Goal: Task Accomplishment & Management: Use online tool/utility

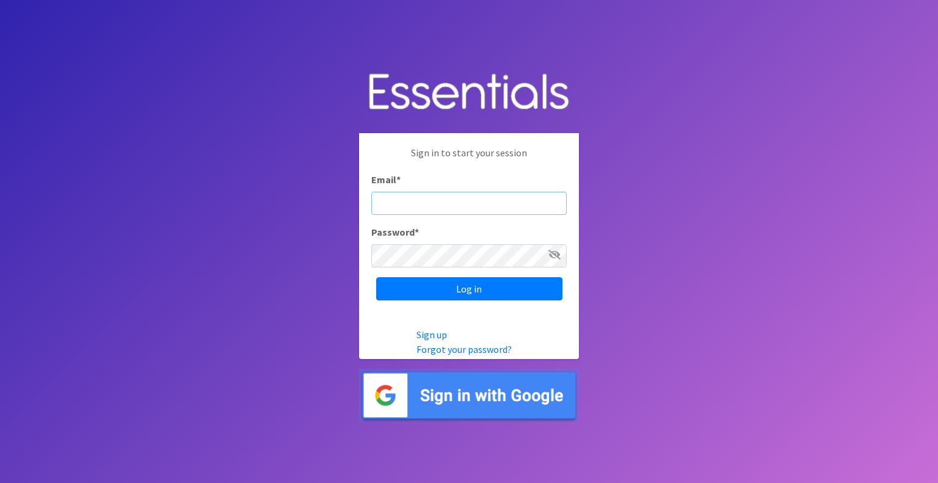
click at [443, 192] on input "Email *" at bounding box center [468, 203] width 195 height 23
type input "mobile@miamidiaperbank.com"
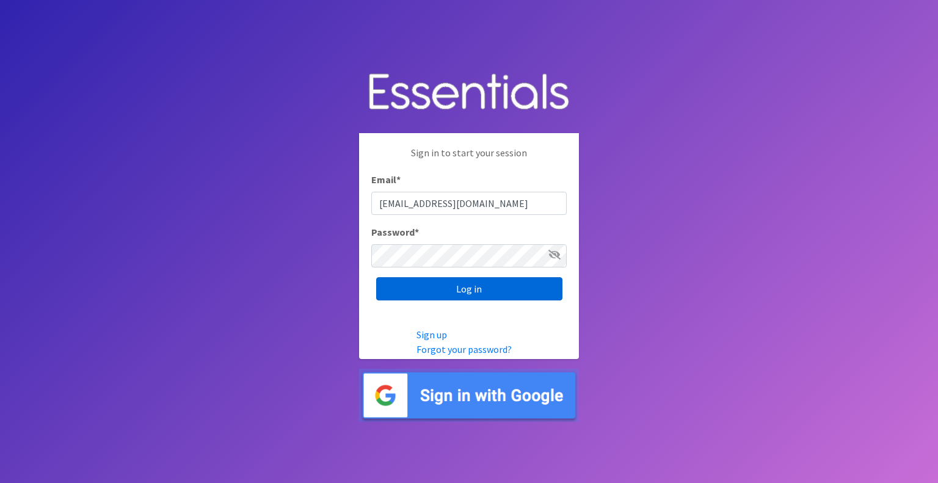
click at [489, 289] on input "Log in" at bounding box center [469, 288] width 186 height 23
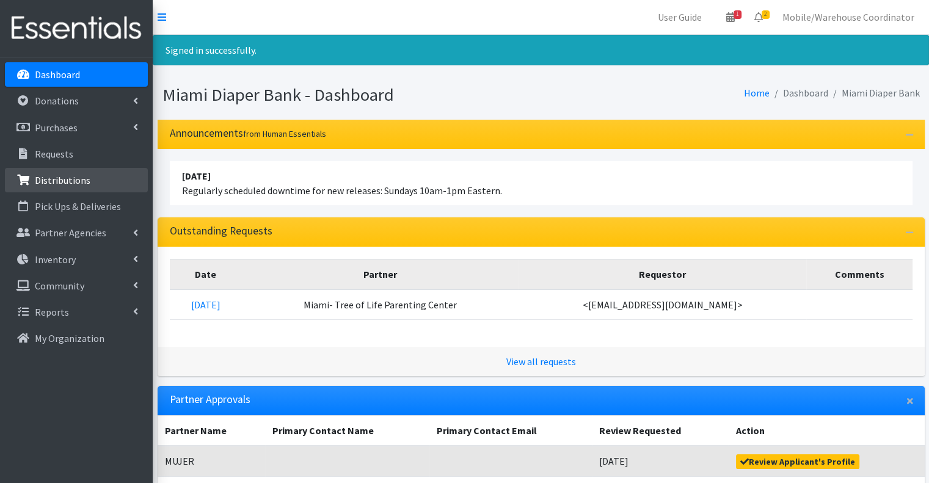
click at [85, 183] on p "Distributions" at bounding box center [63, 180] width 56 height 12
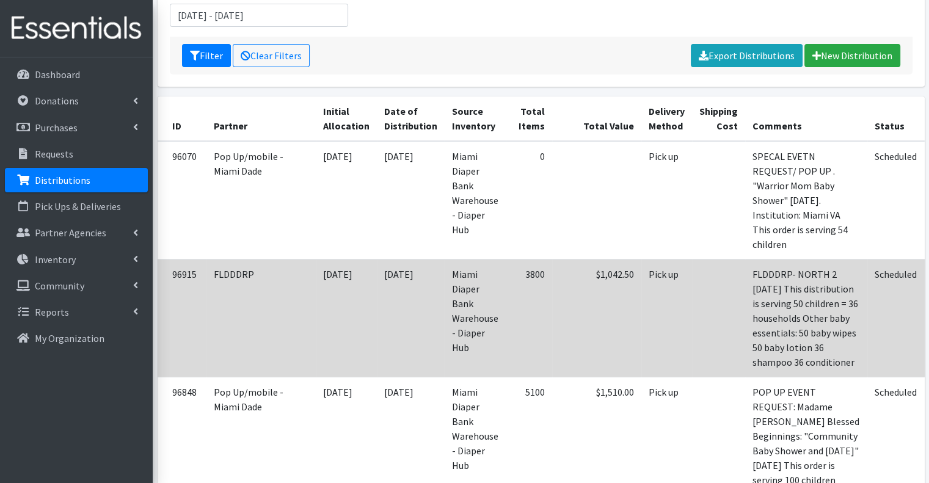
scroll to position [122, 0]
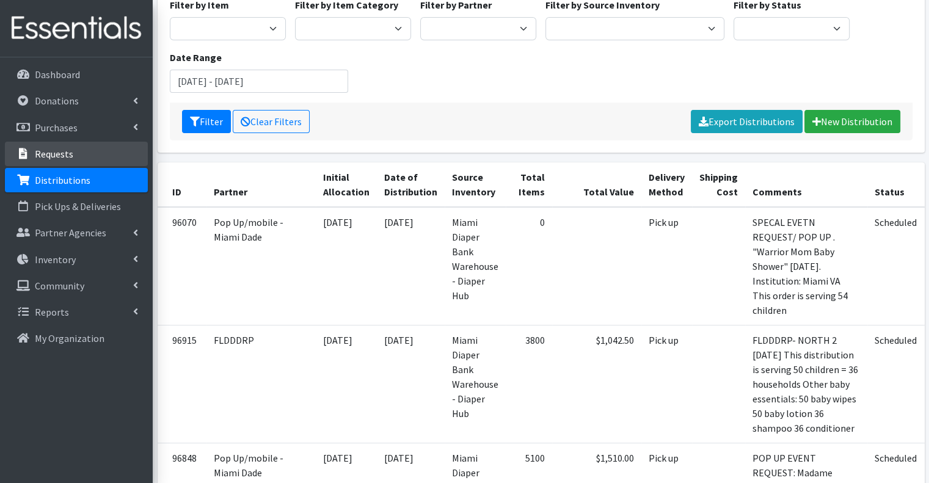
click at [41, 159] on p "Requests" at bounding box center [54, 154] width 38 height 12
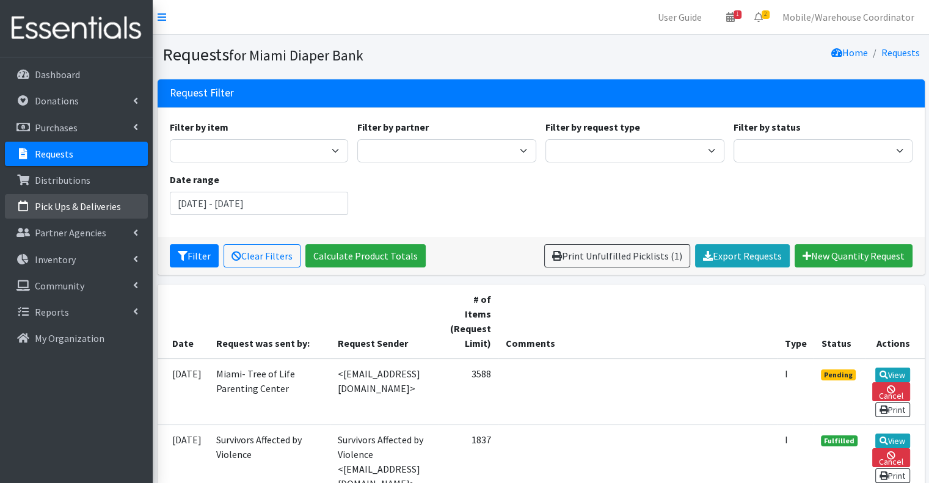
click at [55, 212] on link "Pick Ups & Deliveries" at bounding box center [76, 206] width 143 height 24
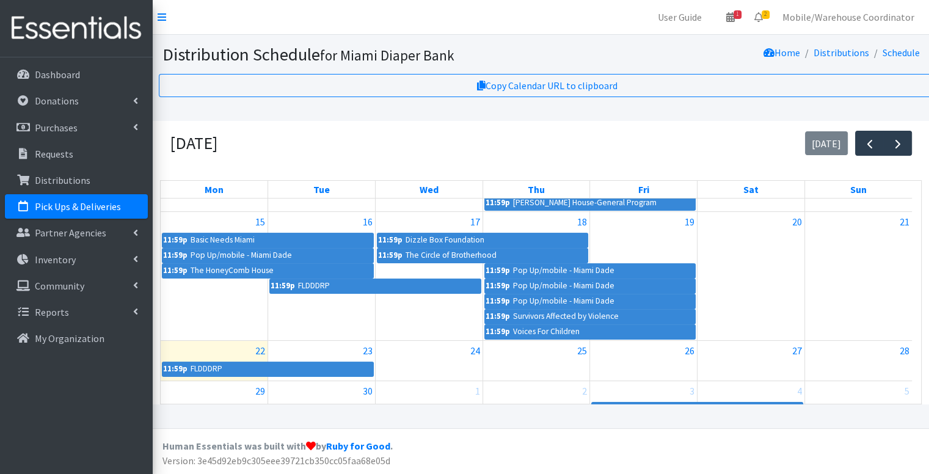
scroll to position [293, 0]
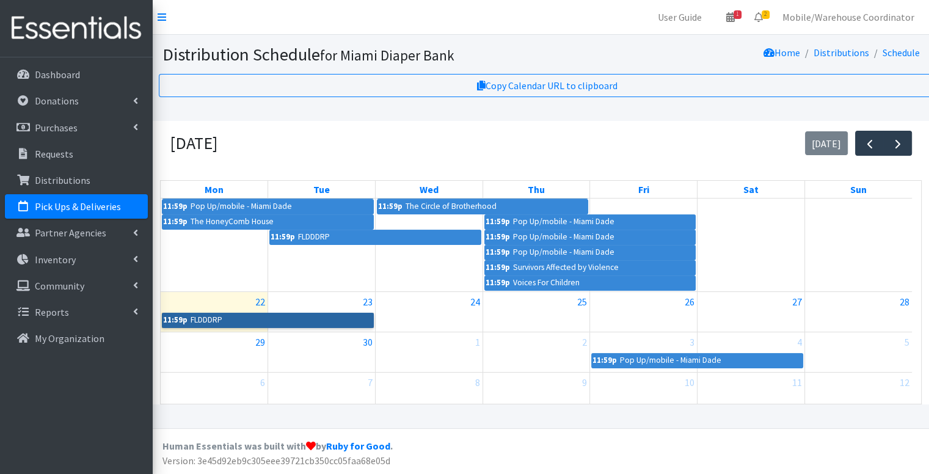
click at [258, 320] on link "11:59p FLDDDRP" at bounding box center [268, 320] width 212 height 15
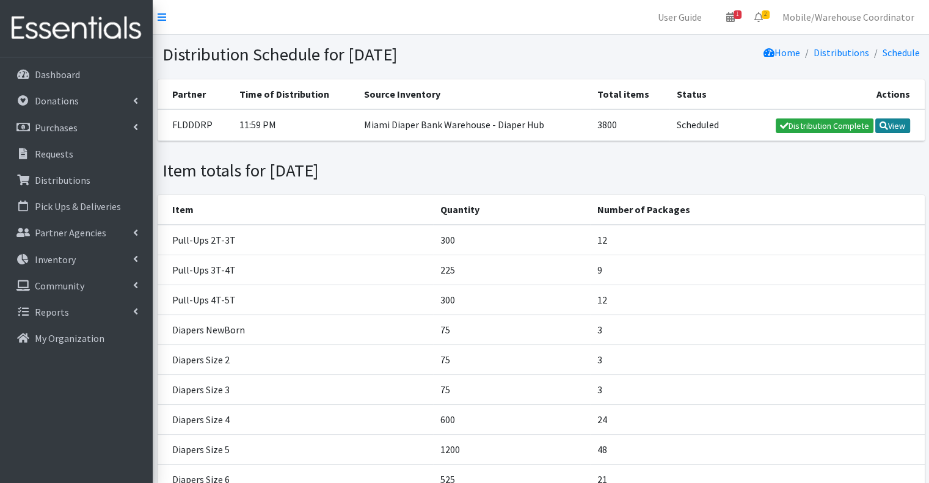
click at [891, 131] on link "View" at bounding box center [892, 125] width 35 height 15
click at [733, 16] on icon at bounding box center [730, 17] width 9 height 10
click at [766, 23] on link "2" at bounding box center [758, 17] width 28 height 24
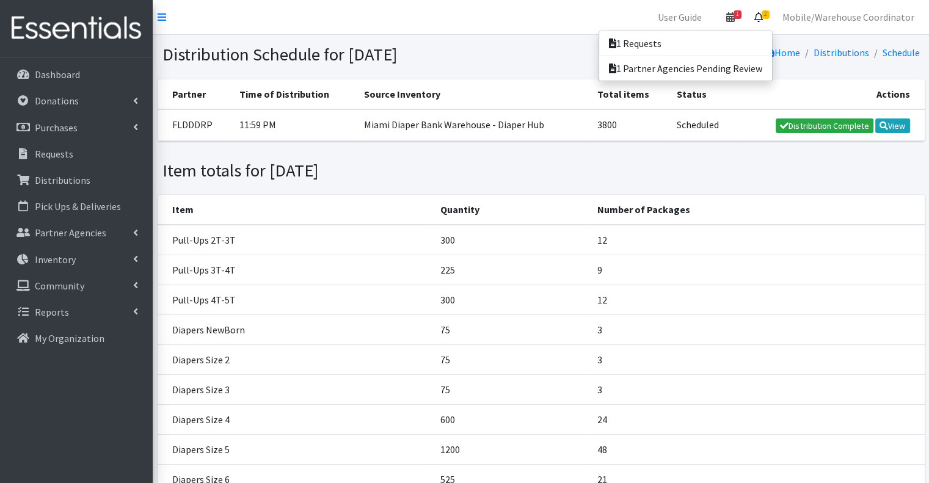
click at [734, 21] on icon at bounding box center [730, 17] width 9 height 10
click at [664, 168] on div "Item totals for September 22, 2025" at bounding box center [541, 170] width 766 height 21
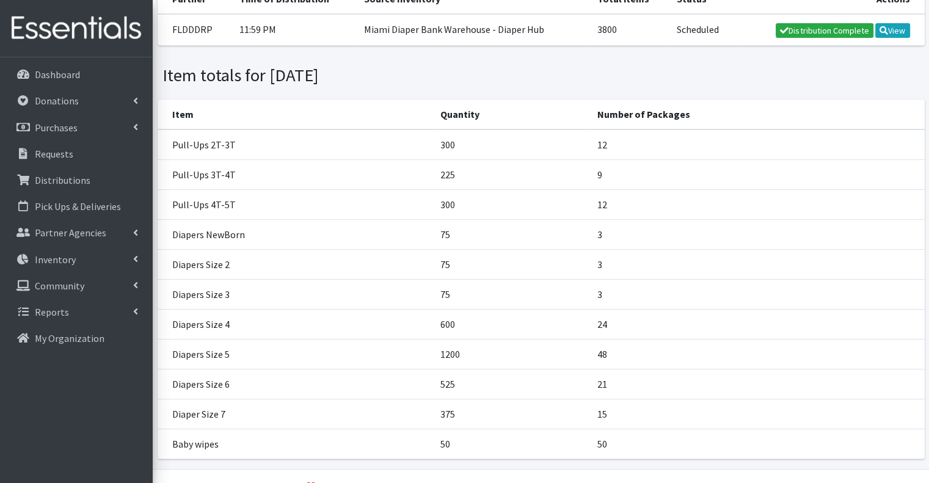
scroll to position [125, 0]
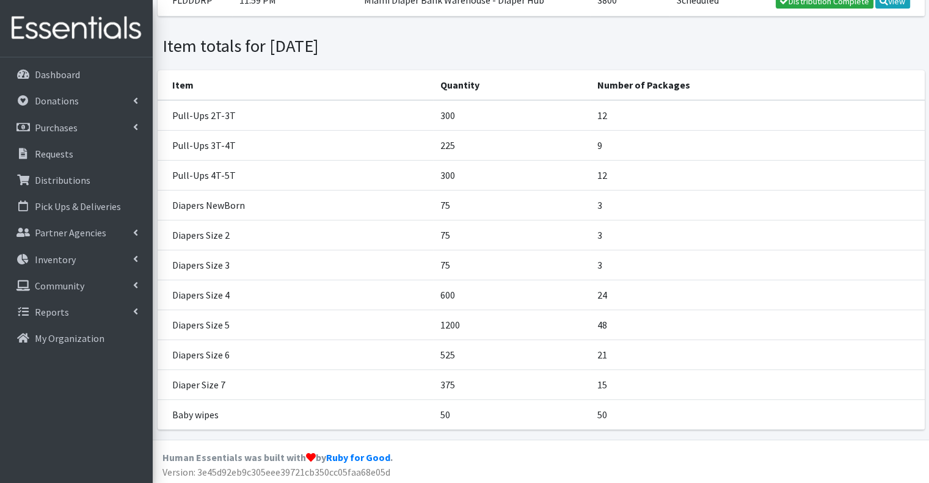
click at [243, 138] on td "Pull-Ups 3T-4T" at bounding box center [296, 146] width 276 height 30
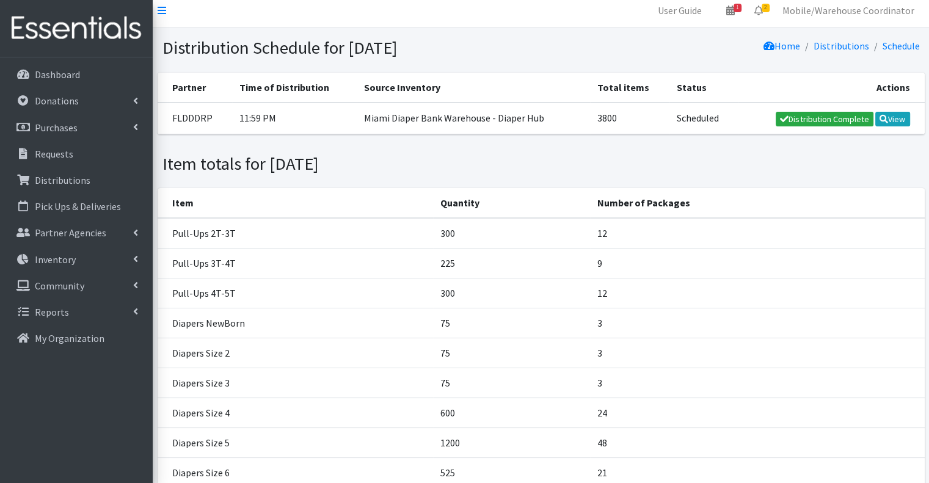
scroll to position [0, 0]
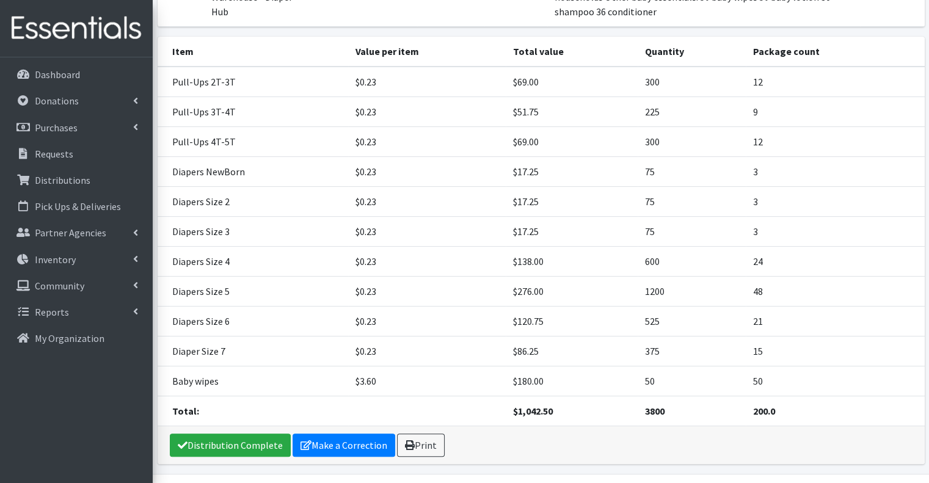
scroll to position [212, 0]
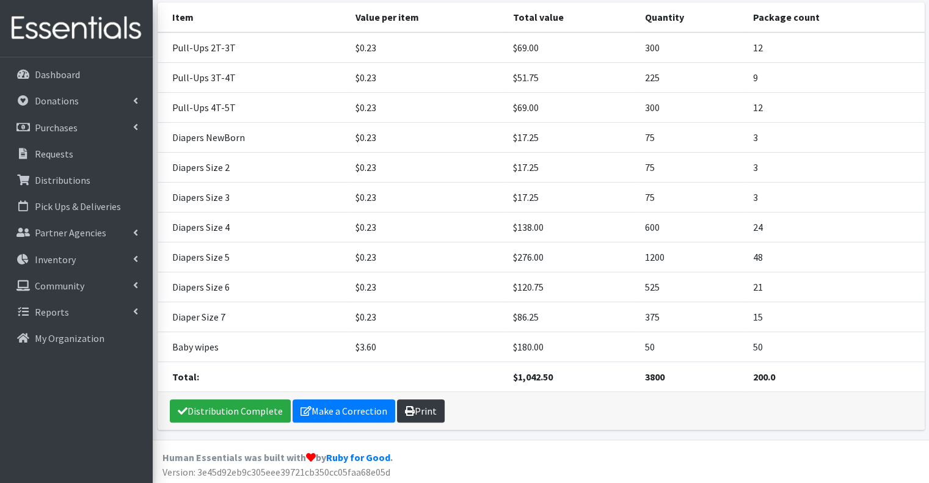
click at [435, 413] on link "Print" at bounding box center [421, 410] width 48 height 23
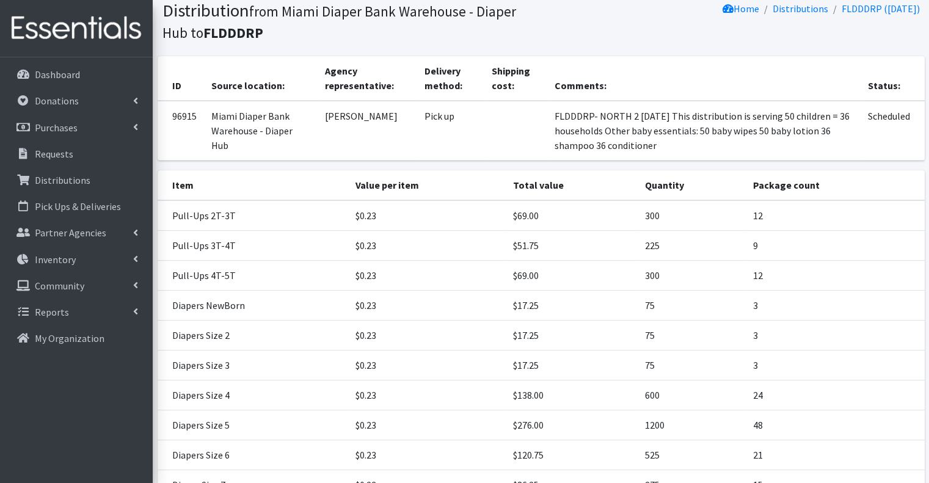
scroll to position [0, 0]
